Goal: Task Accomplishment & Management: Manage account settings

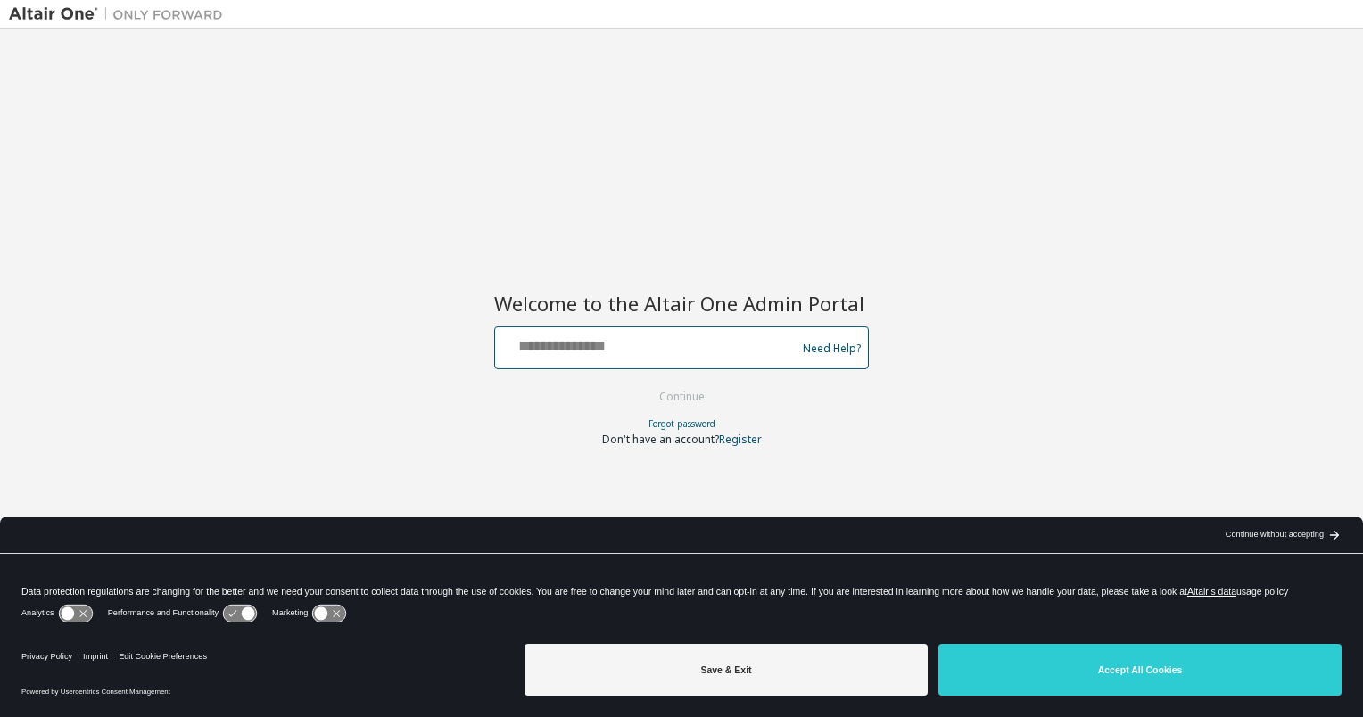
click at [608, 354] on input "text" at bounding box center [648, 344] width 292 height 26
type input "**********"
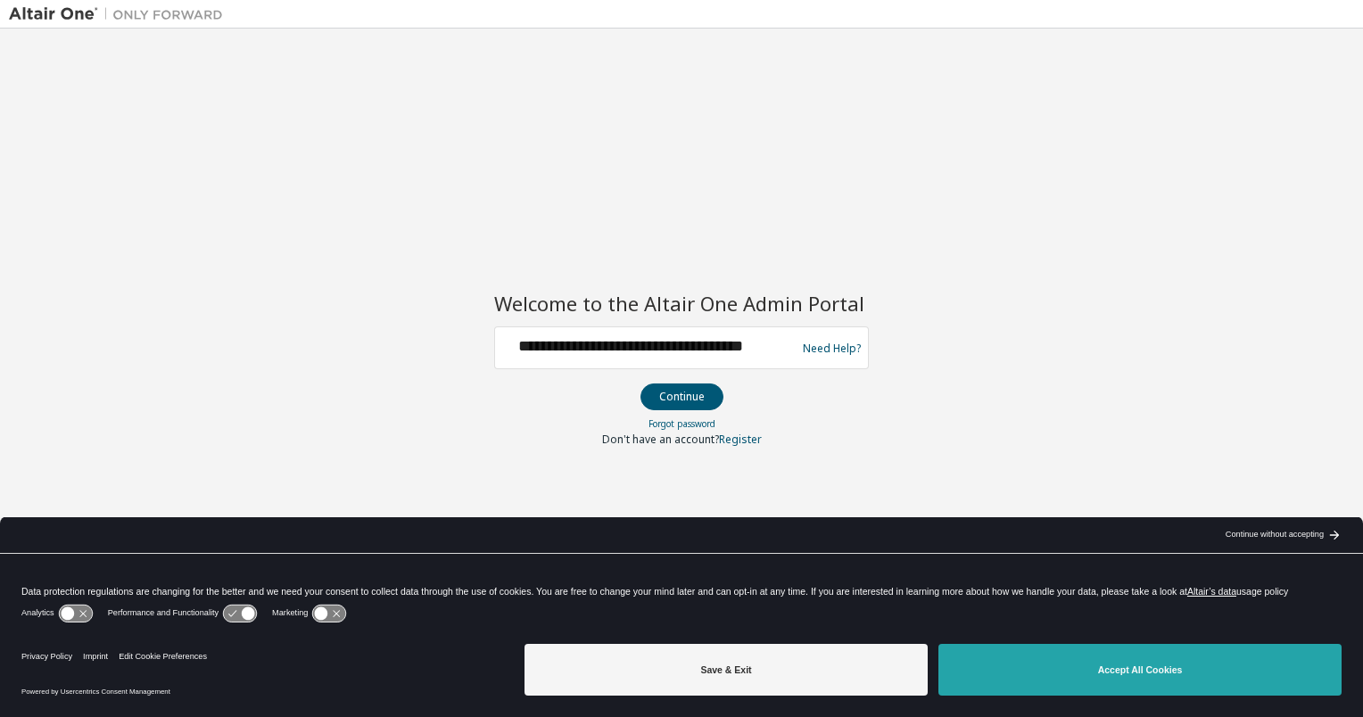
click at [1050, 660] on button "Accept All Cookies" at bounding box center [1139, 670] width 403 height 52
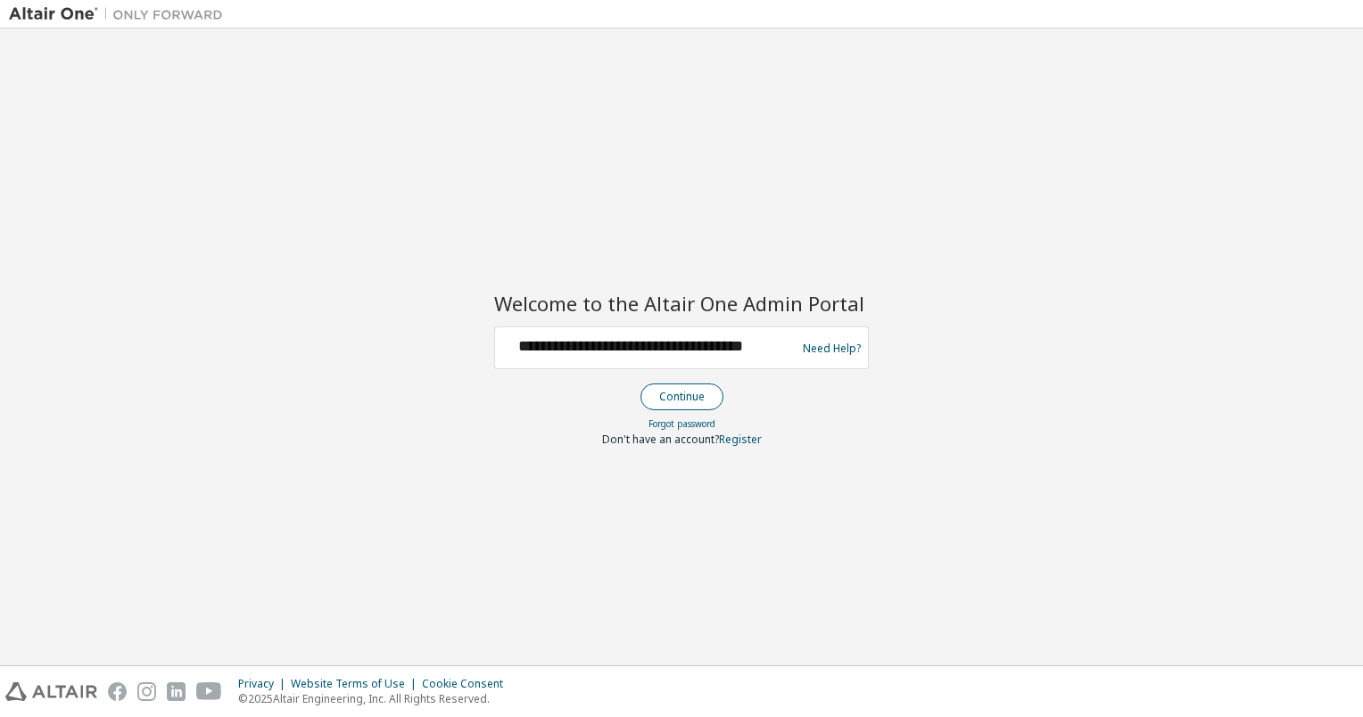
click at [687, 391] on button "Continue" at bounding box center [681, 396] width 83 height 27
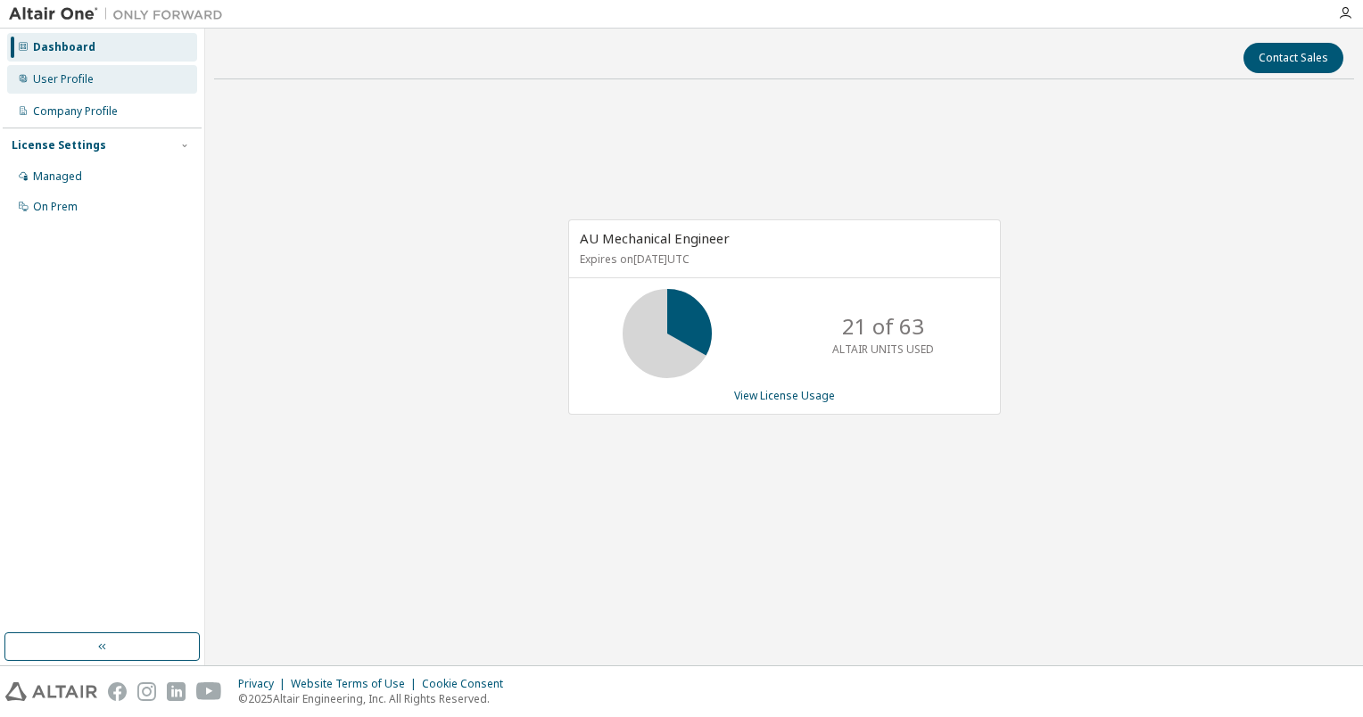
click at [138, 89] on div "User Profile" at bounding box center [102, 79] width 190 height 29
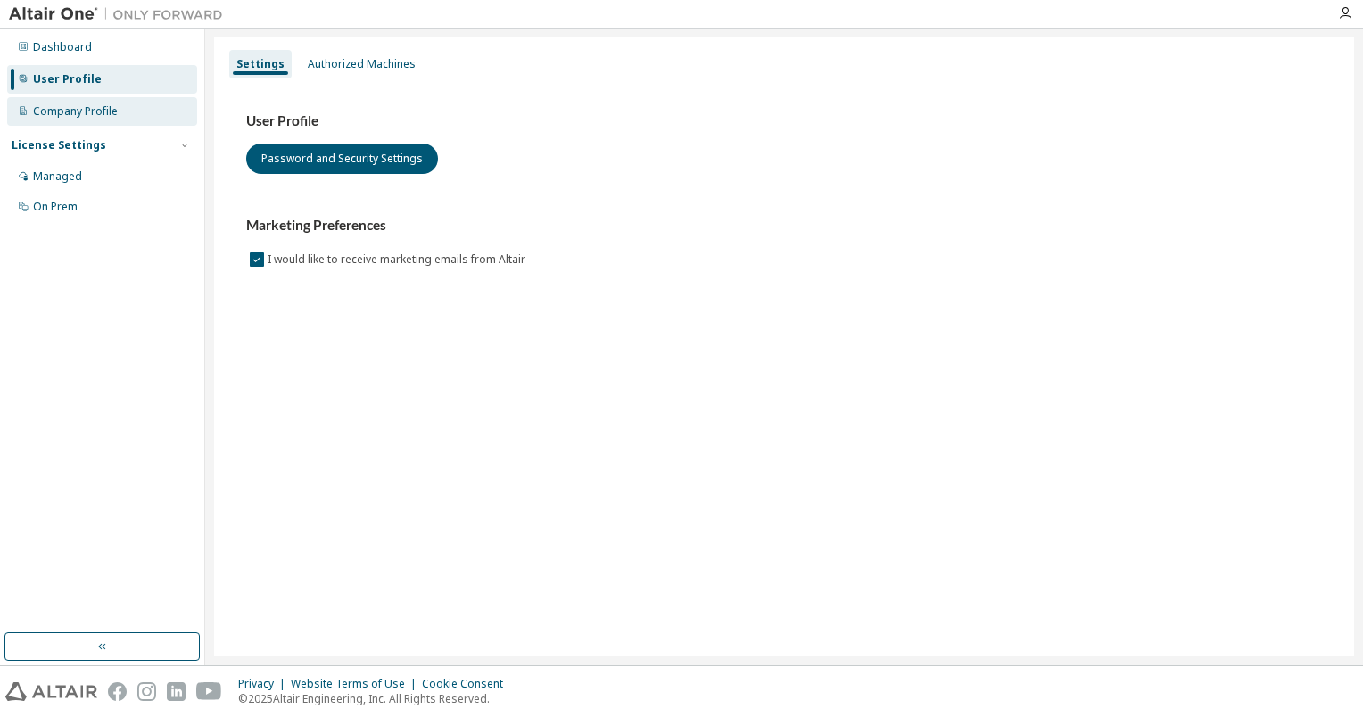
click at [91, 120] on div "Company Profile" at bounding box center [102, 111] width 190 height 29
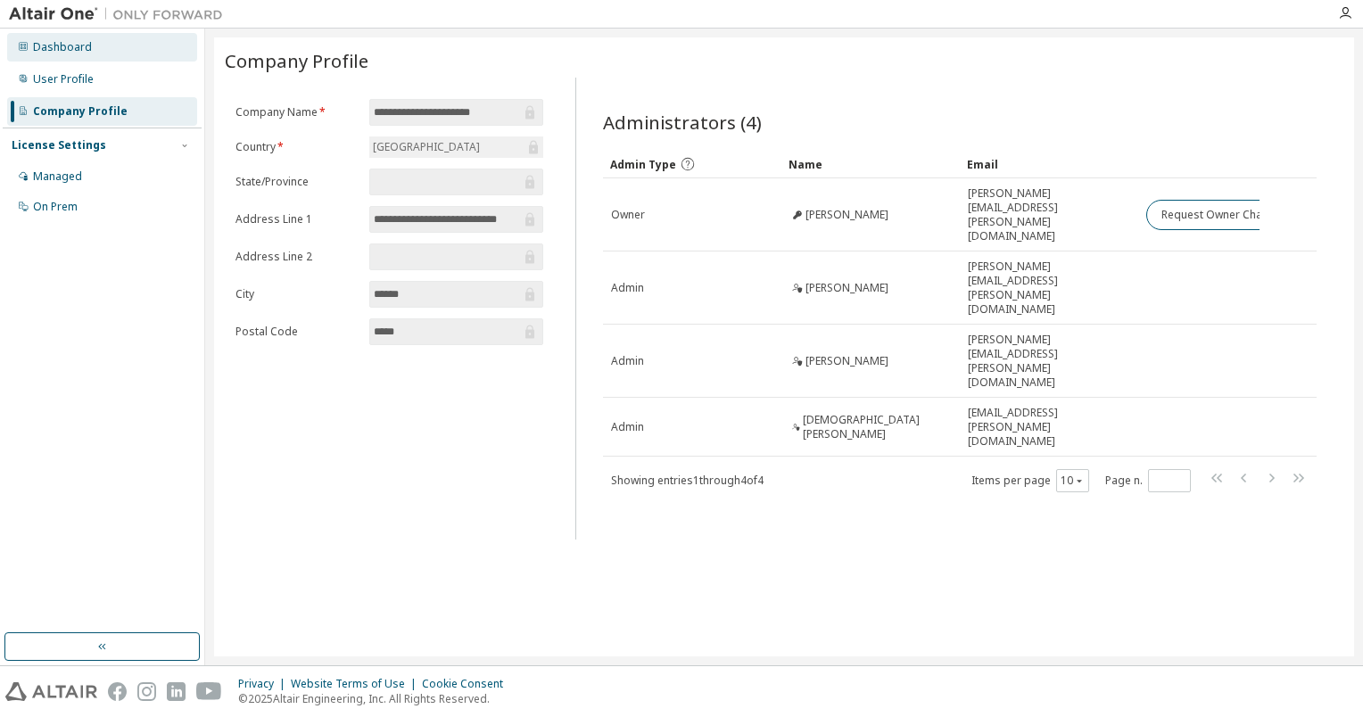
click at [97, 53] on div "Dashboard" at bounding box center [102, 47] width 190 height 29
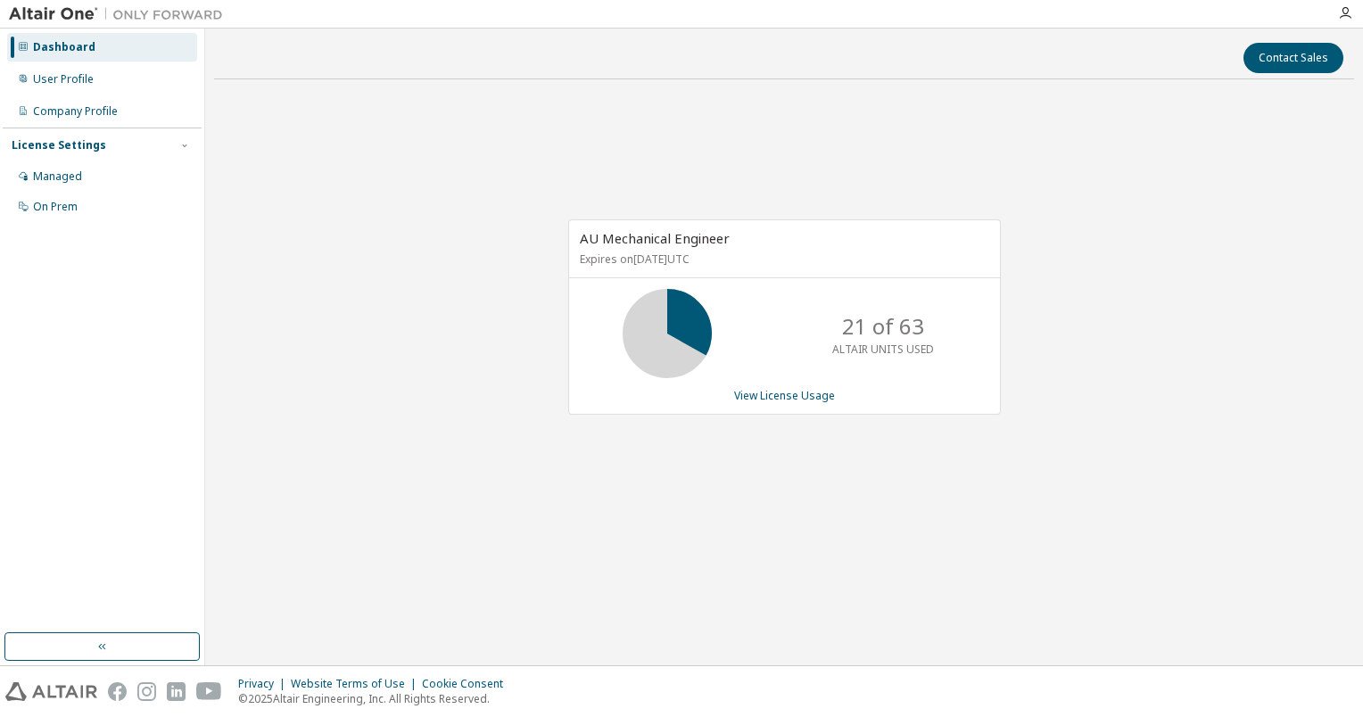
click at [1170, 297] on div "AU Mechanical Engineer Expires on December 15, 2025 UTC 21 of 63 ALTAIR UNITS U…" at bounding box center [784, 327] width 1140 height 466
click at [1190, 243] on div "AU Mechanical Engineer Expires on December 15, 2025 UTC 21 of 63 ALTAIR UNITS U…" at bounding box center [784, 327] width 1140 height 466
click at [757, 394] on link "View License Usage" at bounding box center [784, 395] width 101 height 15
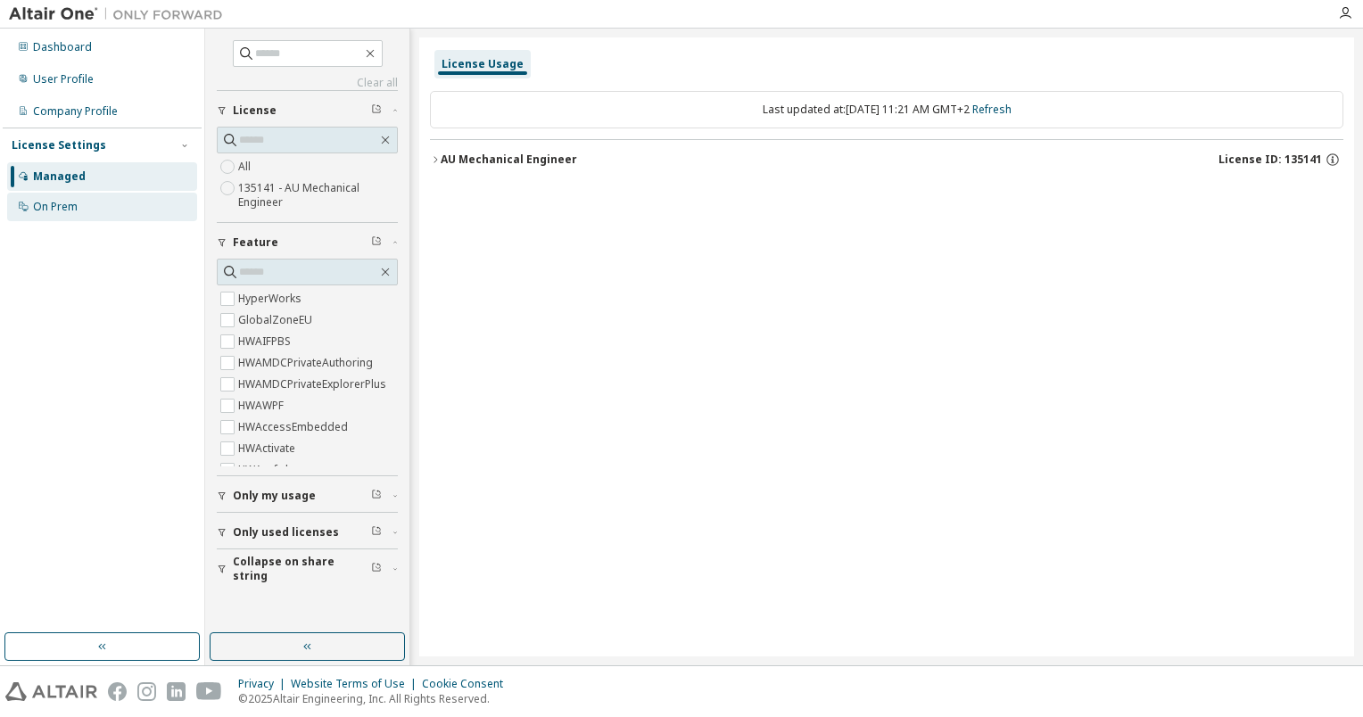
click at [132, 205] on div "On Prem" at bounding box center [102, 207] width 190 height 29
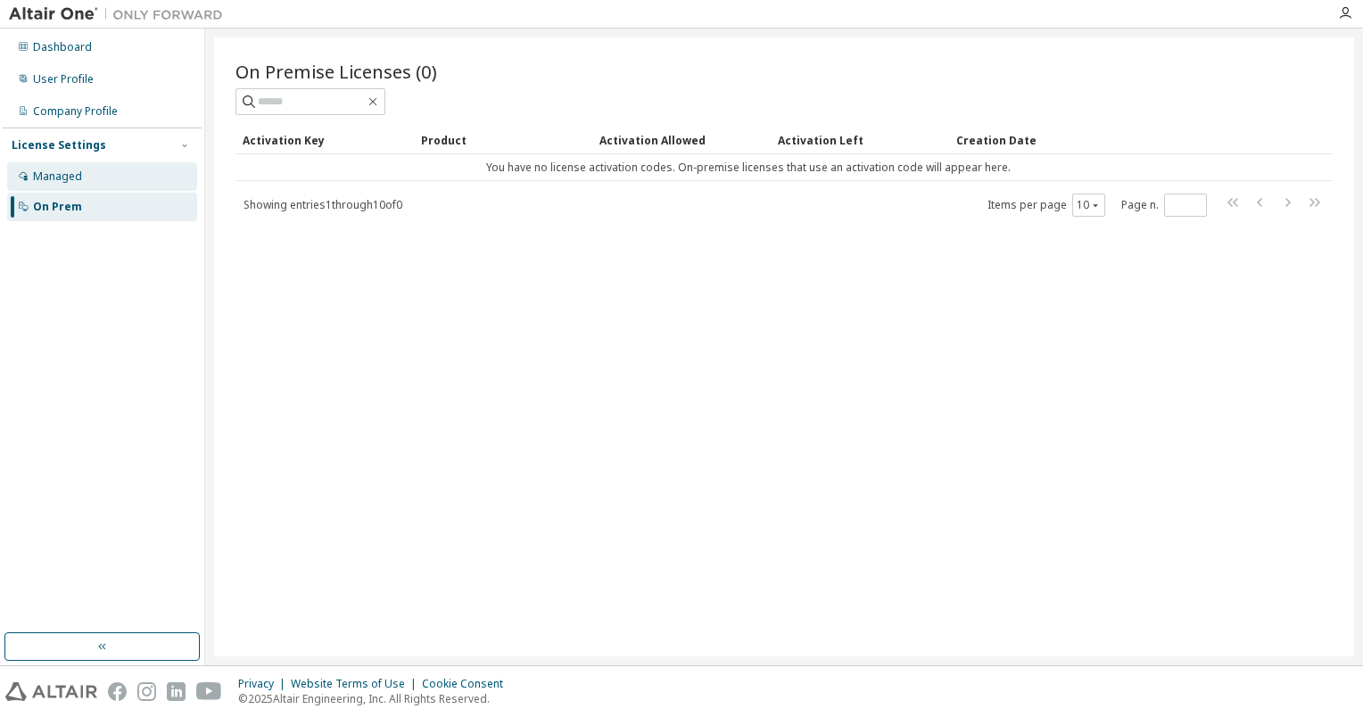
click at [114, 182] on div "Managed" at bounding box center [102, 176] width 190 height 29
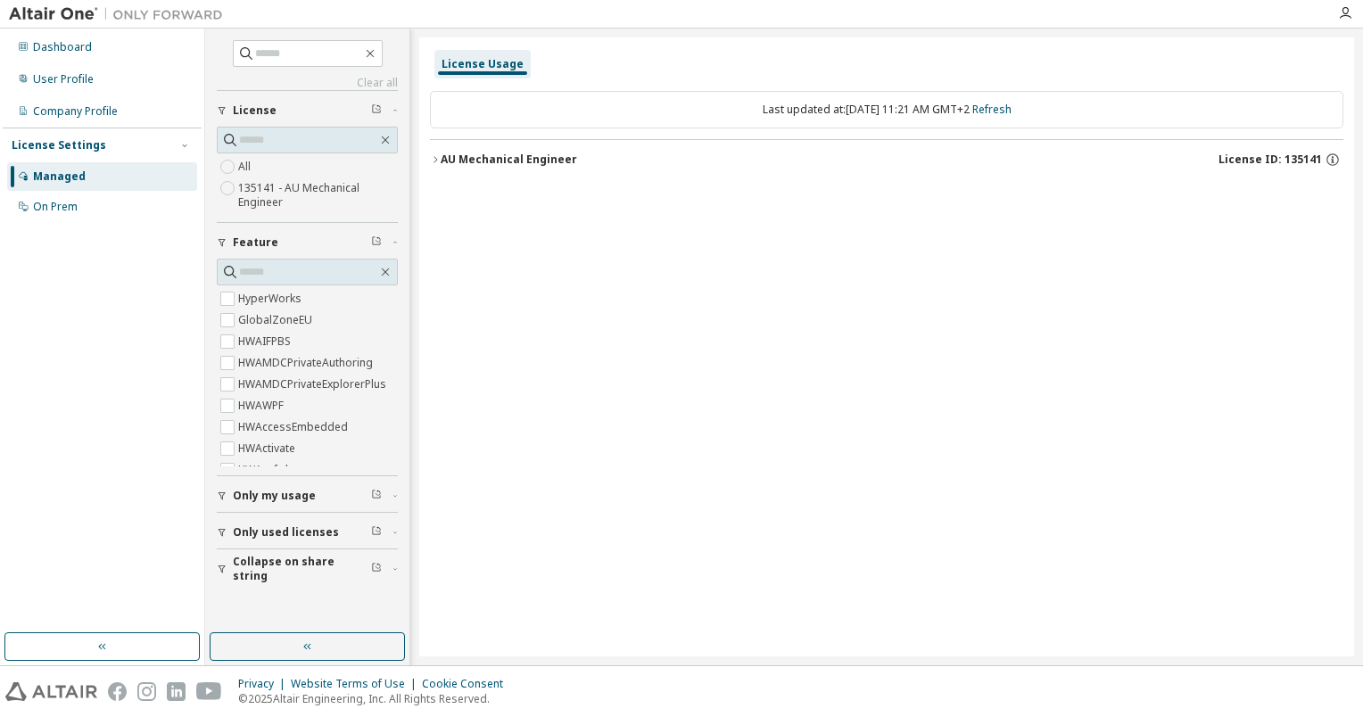
click at [260, 171] on div "All 135141 - AU Mechanical Engineer" at bounding box center [307, 184] width 181 height 57
drag, startPoint x: 335, startPoint y: 37, endPoint x: 343, endPoint y: 52, distance: 17.2
click at [367, 39] on div "Clear all Collapse on share string Only used licenses Only my usage Feature Hyp…" at bounding box center [307, 330] width 199 height 599
drag, startPoint x: 260, startPoint y: 83, endPoint x: 314, endPoint y: 88, distance: 53.8
click at [314, 88] on link "Clear all" at bounding box center [307, 83] width 181 height 14
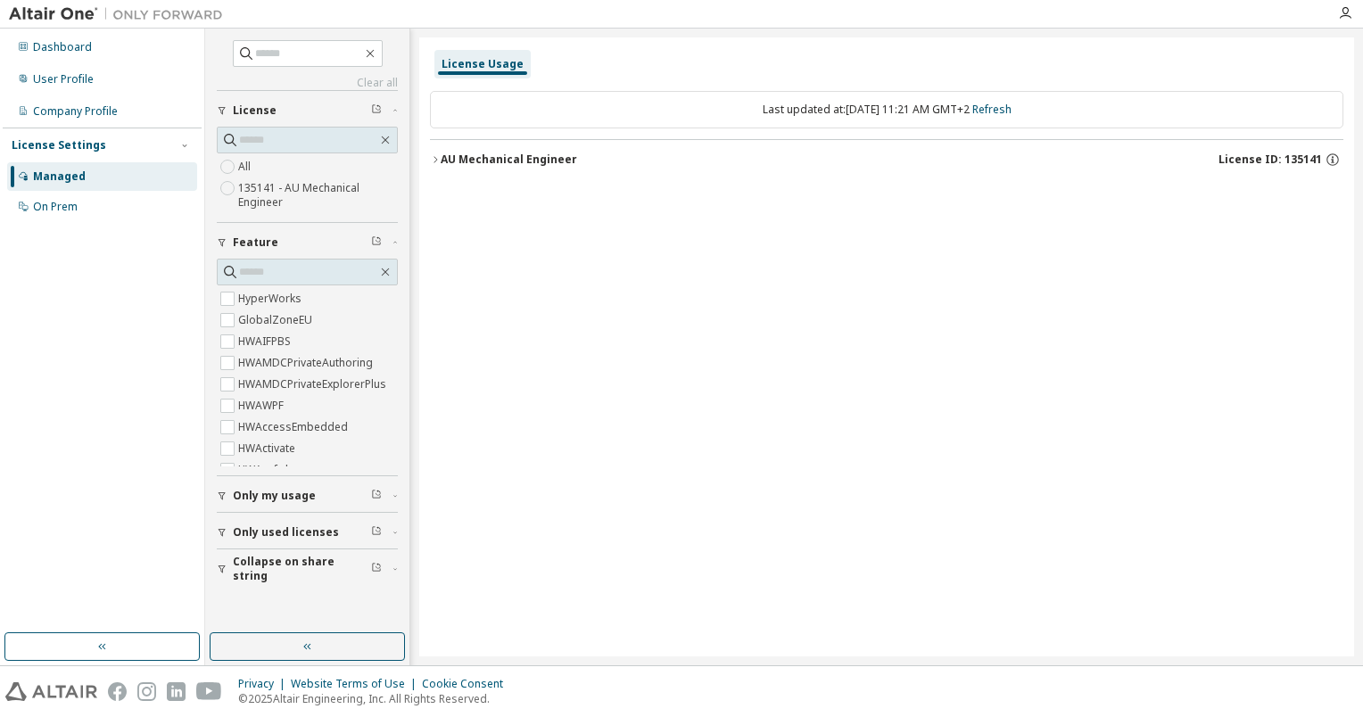
click at [569, 307] on div "License Usage Last updated at: Fri 2025-09-05 11:21 AM GMT+2 Refresh AU Mechani…" at bounding box center [886, 346] width 935 height 619
click at [542, 236] on div "License Usage Last updated at: Fri 2025-09-05 11:21 AM GMT+2 Refresh" at bounding box center [886, 346] width 935 height 619
click at [441, 156] on div "AU Mechanical Engineer" at bounding box center [509, 159] width 136 height 14
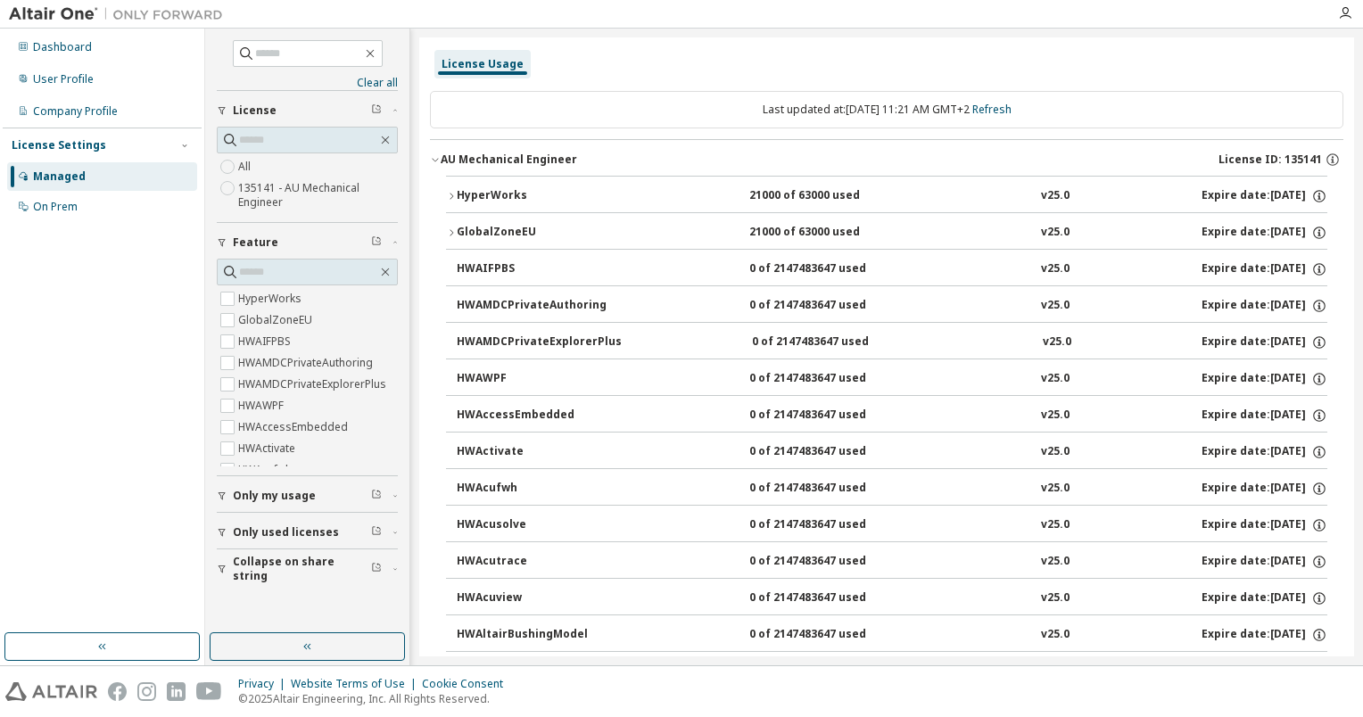
click at [450, 193] on icon "button" at bounding box center [451, 196] width 4 height 6
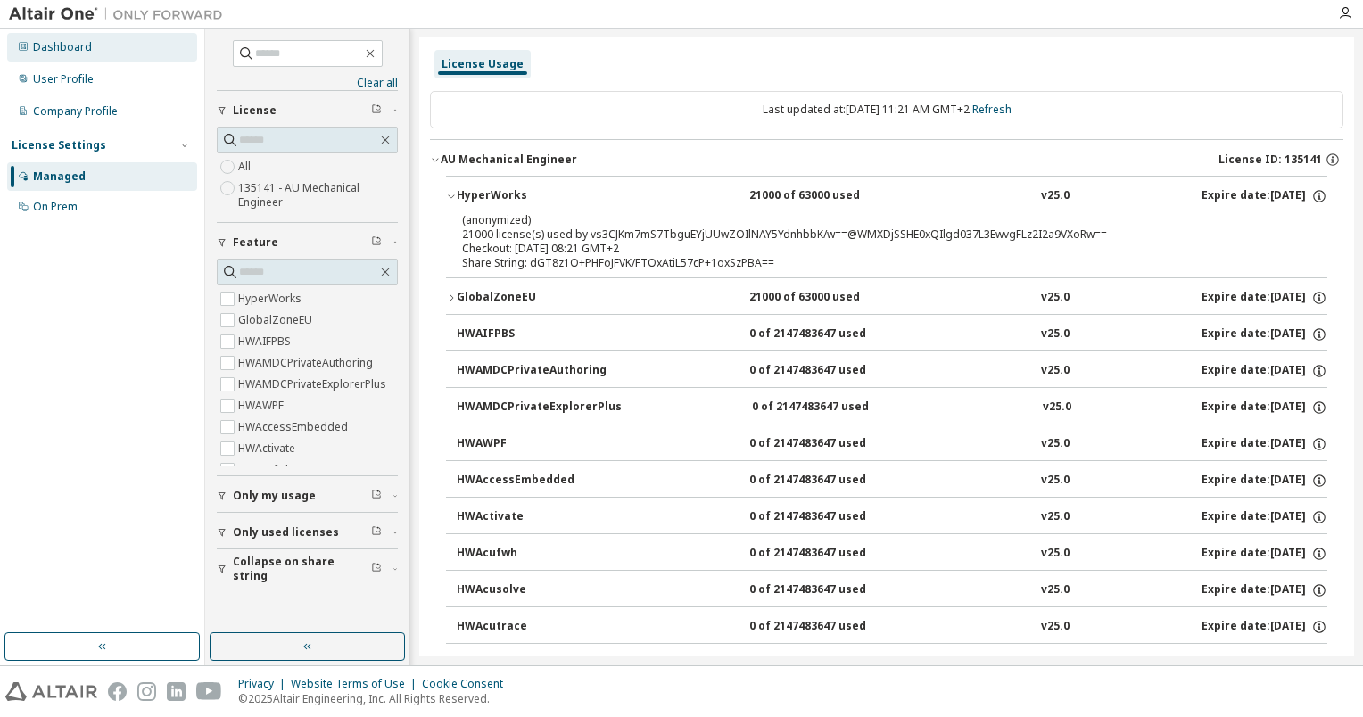
click at [87, 57] on div "Dashboard" at bounding box center [102, 47] width 190 height 29
